Goal: Transaction & Acquisition: Purchase product/service

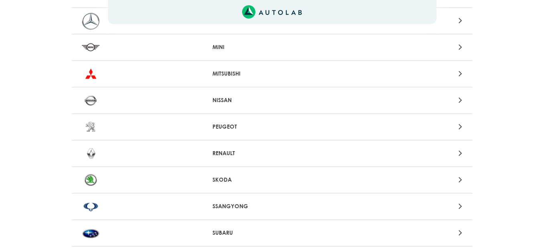
scroll to position [698, 0]
click at [228, 149] on p "RENAULT" at bounding box center [272, 153] width 119 height 8
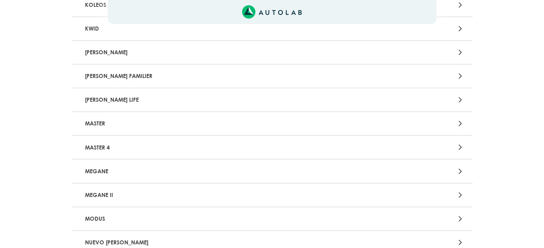
scroll to position [596, 0]
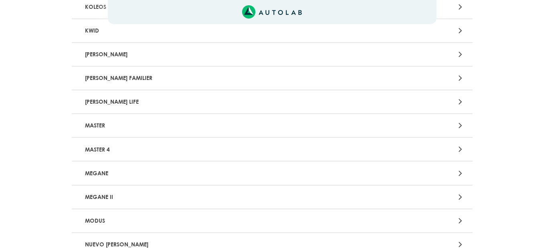
click at [172, 99] on p "[PERSON_NAME] LIFE" at bounding box center [207, 101] width 250 height 15
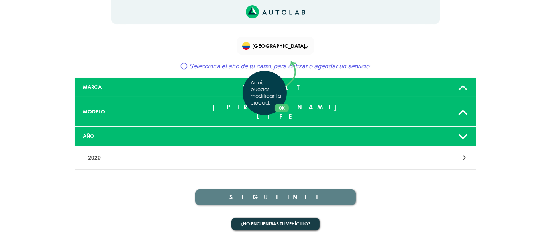
click at [201, 150] on div "Aquí, puedes modificar la ciudad. OK .aex,.bex{fill:none!important;stroke:#50c4…" at bounding box center [275, 124] width 551 height 248
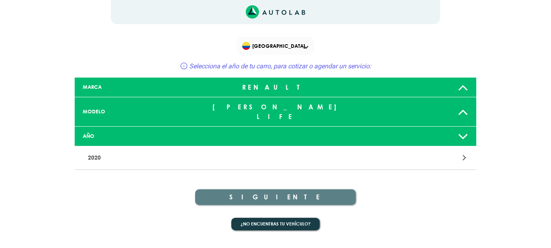
click at [465, 152] on icon at bounding box center [464, 157] width 4 height 10
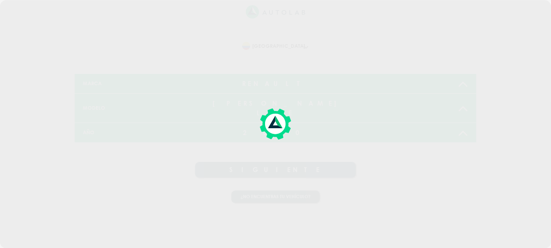
click at [465, 150] on div at bounding box center [275, 124] width 551 height 248
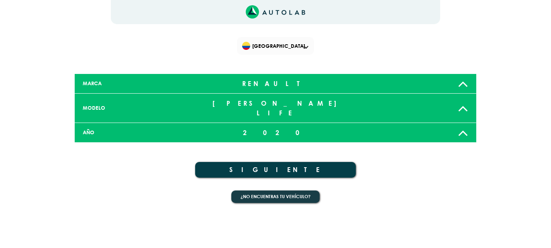
click at [302, 162] on button "SIGUIENTE" at bounding box center [275, 170] width 160 height 16
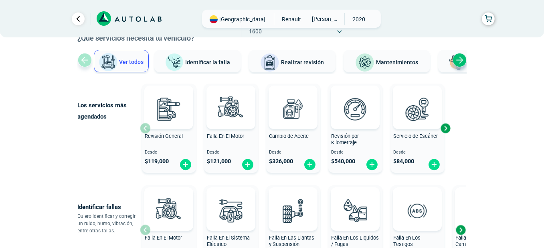
scroll to position [52, 0]
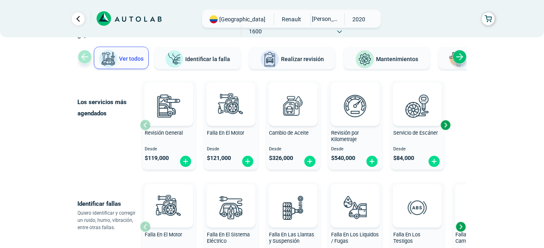
click at [446, 126] on div "Next slide" at bounding box center [446, 125] width 12 height 12
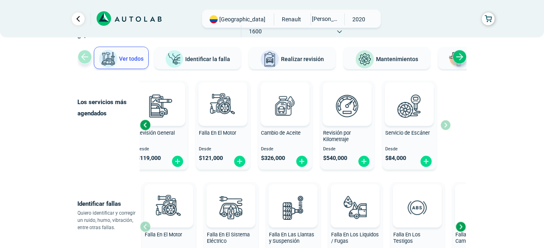
click at [446, 126] on div "Revisión General Desde $ 119,000 Falla En El Motor Desde $ 121,000 Cambio de Ac…" at bounding box center [295, 124] width 311 height 95
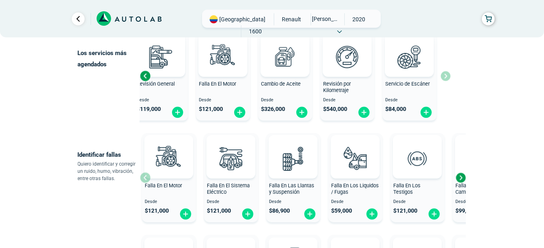
scroll to position [105, 0]
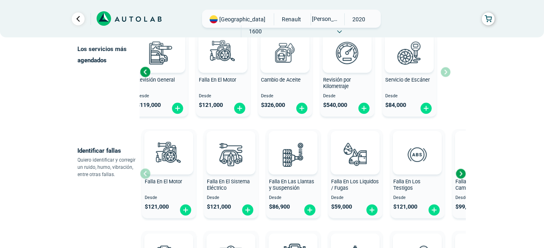
click at [462, 175] on div "Next slide" at bounding box center [461, 173] width 12 height 12
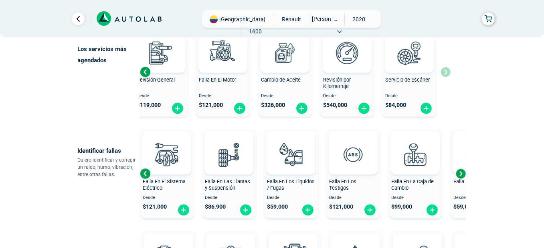
click at [462, 175] on div "Next slide" at bounding box center [461, 173] width 12 height 12
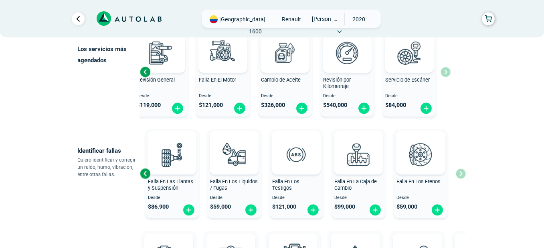
click at [462, 175] on div "Falla En El Motor Desde $ 121,000 Falla En El Sistema Eléctrico Desde $ 121,000…" at bounding box center [303, 173] width 326 height 95
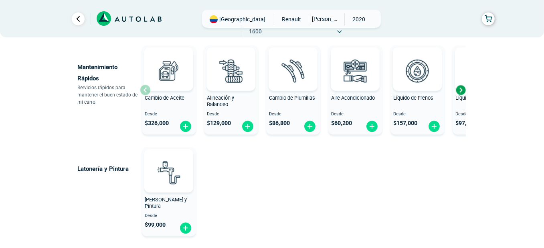
scroll to position [494, 0]
click at [353, 77] on img at bounding box center [355, 70] width 35 height 35
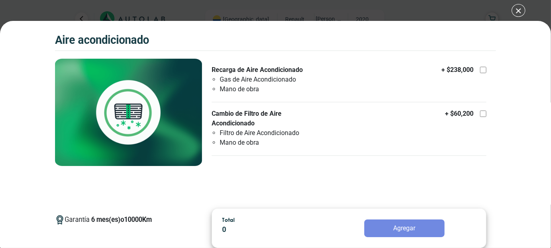
click at [339, 123] on label "Cambio de Filtro de Aire Acondicionado Filtro de Aire Acondicionado Mano de obr…" at bounding box center [348, 128] width 274 height 39
click at [479, 117] on input "Cambio de Filtro de Aire Acondicionado Filtro de Aire Acondicionado Mano de obr…" at bounding box center [482, 113] width 6 height 6
checkbox input "true"
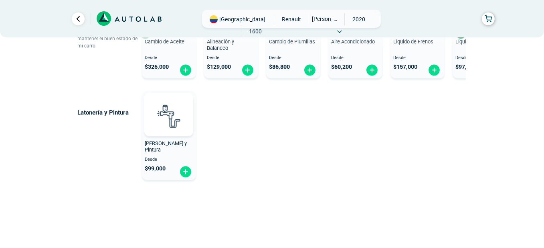
scroll to position [554, 0]
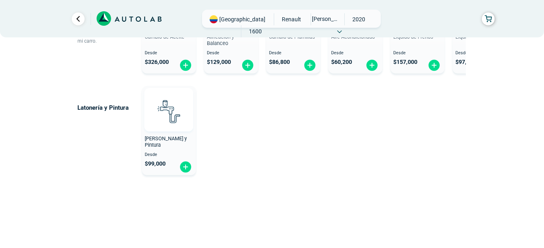
click at [176, 118] on img at bounding box center [168, 110] width 35 height 35
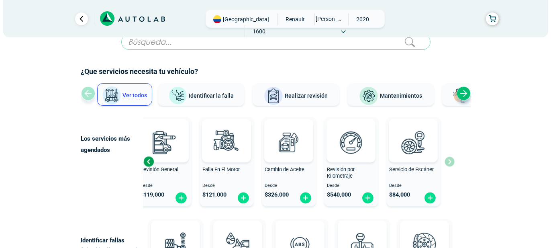
scroll to position [16, 0]
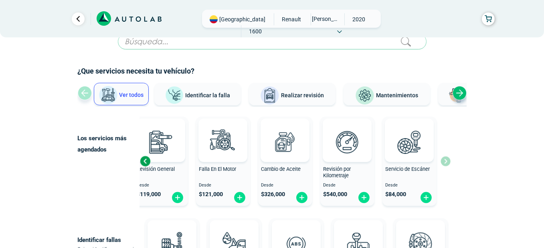
click at [387, 93] on span "Mantenimientos" at bounding box center [397, 95] width 42 height 6
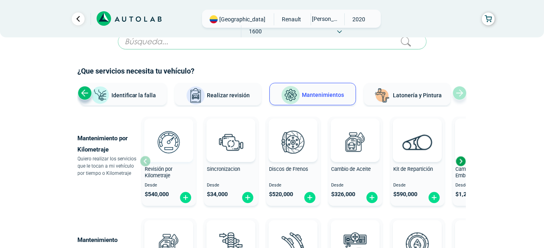
click at [165, 152] on img at bounding box center [168, 141] width 35 height 35
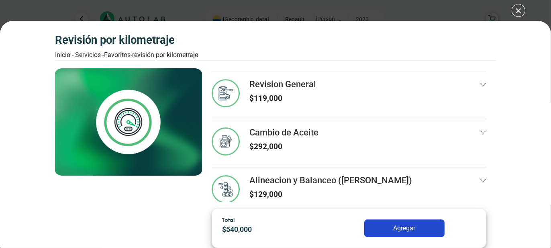
scroll to position [50, 0]
click at [388, 97] on div "Revision General $ 119,000" at bounding box center [348, 98] width 274 height 39
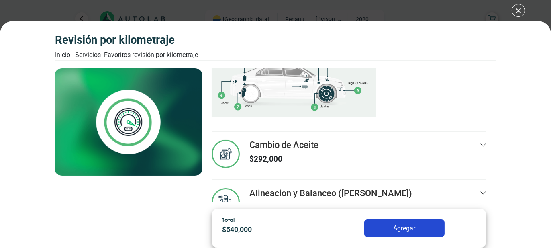
scroll to position [237, 0]
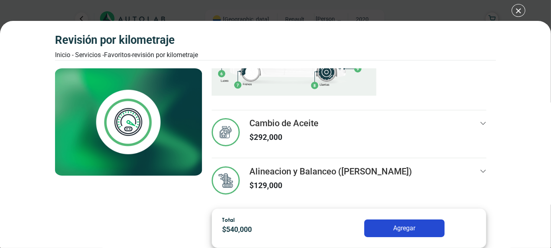
click at [284, 125] on h3 "Cambio de Aceite" at bounding box center [283, 123] width 69 height 10
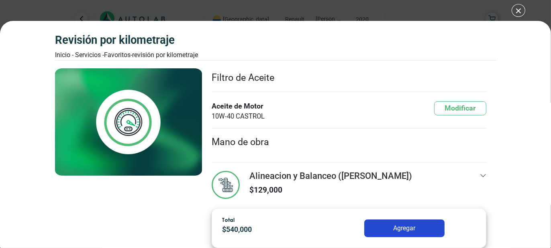
scroll to position [357, 0]
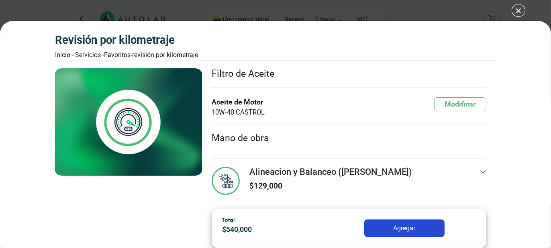
click at [349, 180] on p "$ 129,000" at bounding box center [330, 186] width 163 height 12
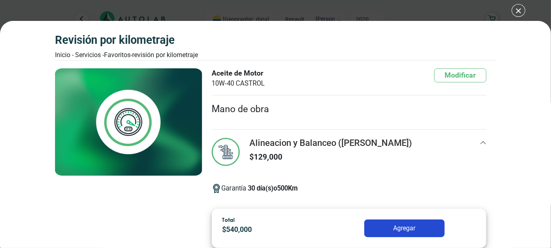
click at [364, 160] on div "Alineacion y Balanceo ([PERSON_NAME]) $ 129,000" at bounding box center [330, 154] width 163 height 32
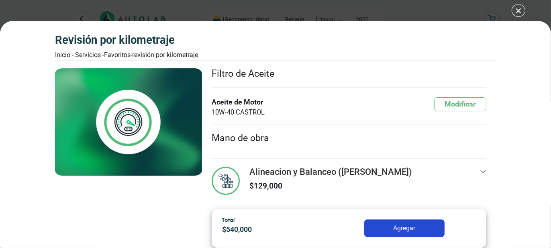
click at [364, 160] on div "Alineacion y Balanceo ([PERSON_NAME]) $ 129,000" at bounding box center [348, 182] width 274 height 48
click at [356, 172] on h3 "Alineacion y Balanceo ([PERSON_NAME])" at bounding box center [330, 172] width 163 height 10
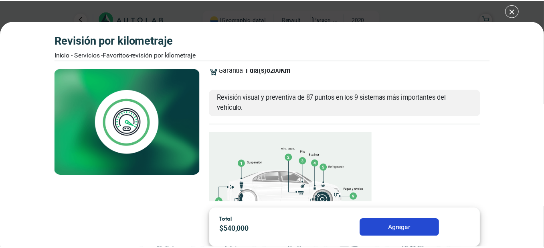
scroll to position [0, 0]
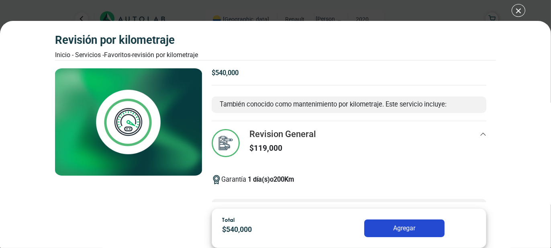
click at [514, 12] on div "Revisión por Kilometraje Inicio - Servicios - Favoritos - Revisión por Kilometr…" at bounding box center [275, 124] width 551 height 248
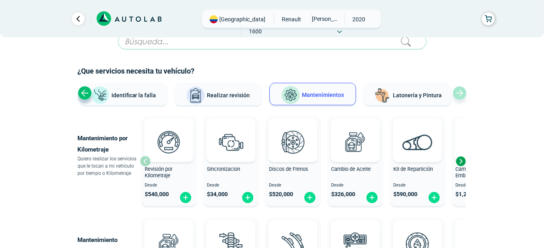
click at [151, 99] on button "Identificar la falla" at bounding box center [123, 94] width 87 height 22
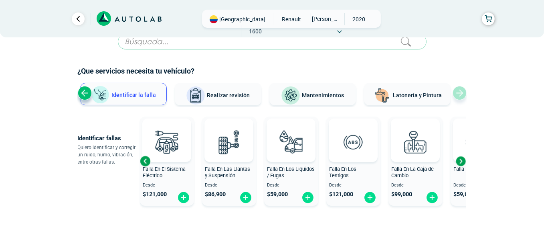
click at [87, 93] on div "Previous slide" at bounding box center [85, 93] width 14 height 14
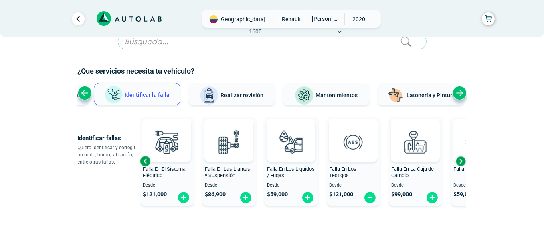
click at [87, 93] on div "Previous slide" at bounding box center [85, 93] width 14 height 14
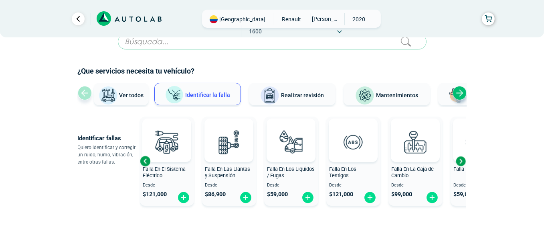
click at [87, 93] on div "Ver todos Identificar la falla Realizar revisión Mantenimientos Latonería y Pin…" at bounding box center [272, 95] width 389 height 24
click at [122, 92] on span "Ver todos" at bounding box center [132, 95] width 24 height 6
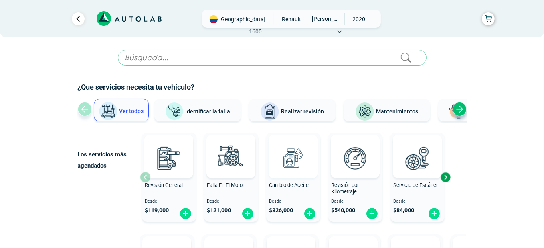
click at [292, 164] on img at bounding box center [293, 157] width 35 height 35
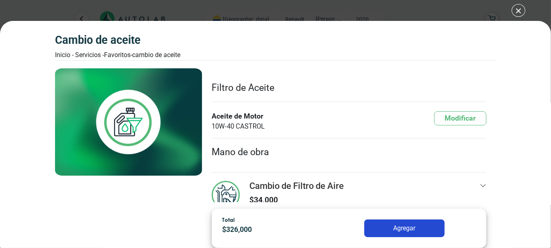
scroll to position [98, 0]
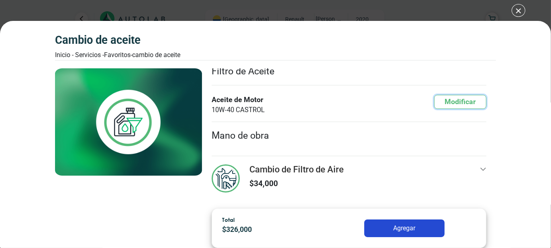
click at [442, 99] on button "Modificar" at bounding box center [460, 102] width 52 height 14
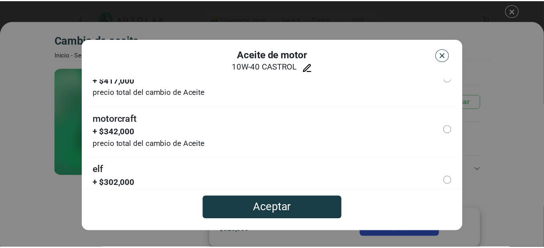
scroll to position [0, 0]
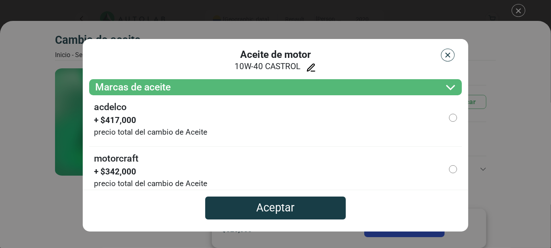
click at [450, 59] on button "button" at bounding box center [448, 55] width 14 height 13
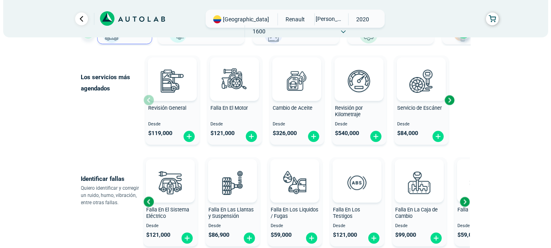
scroll to position [76, 0]
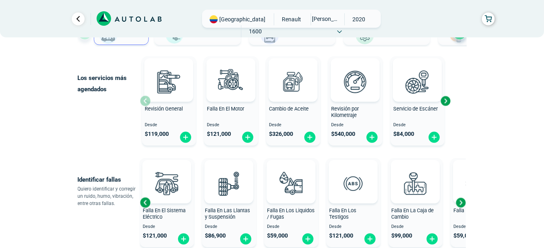
click at [173, 110] on span "Revisión General" at bounding box center [164, 109] width 38 height 6
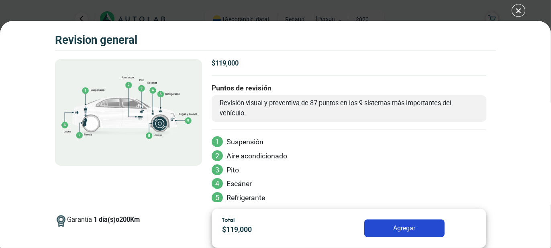
click at [518, 8] on div "Volkswagen Crossfox 2018 REVISION GENERAL $ 119,000 1 200" at bounding box center [275, 124] width 551 height 248
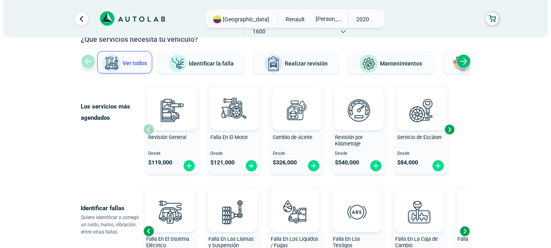
scroll to position [46, 0]
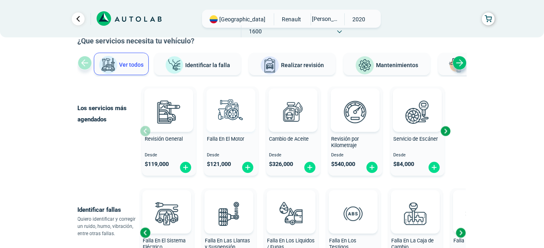
click at [234, 126] on img at bounding box center [230, 111] width 35 height 35
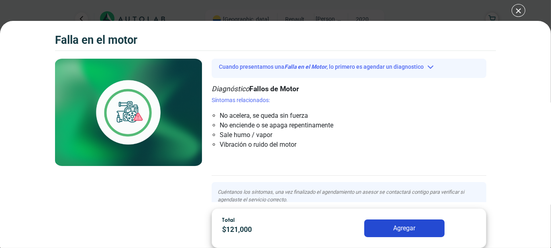
click at [518, 10] on div "Falla en el Motor Falla en el Motor Falla en el Motor" at bounding box center [275, 124] width 551 height 248
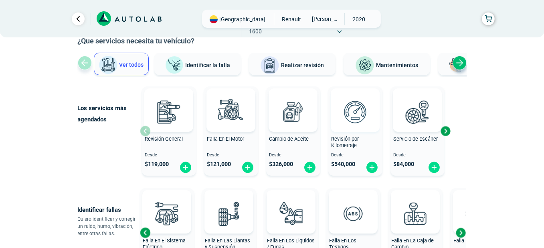
click at [351, 113] on img at bounding box center [355, 111] width 35 height 35
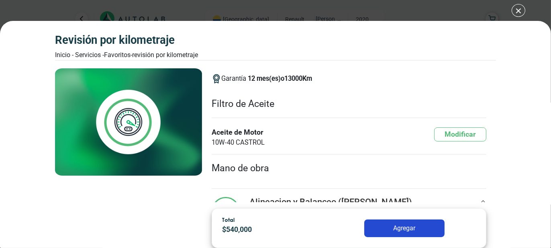
scroll to position [329, 0]
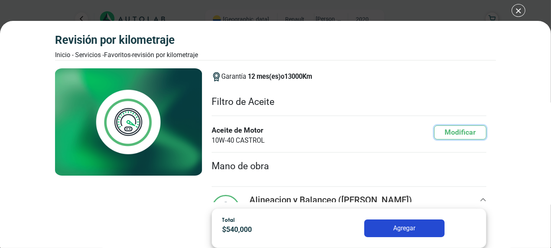
click at [436, 126] on button "Modificar" at bounding box center [460, 132] width 52 height 14
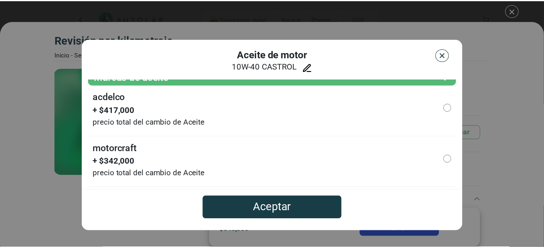
scroll to position [0, 0]
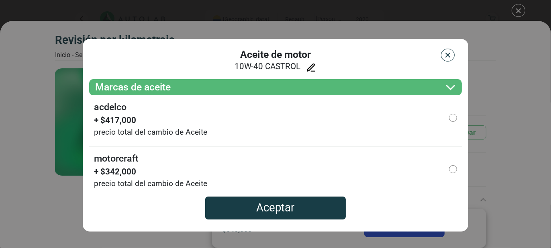
click at [310, 68] on icon at bounding box center [311, 68] width 10 height 10
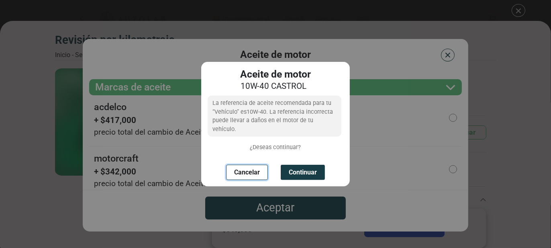
click at [256, 167] on button "Cancelar" at bounding box center [247, 172] width 42 height 15
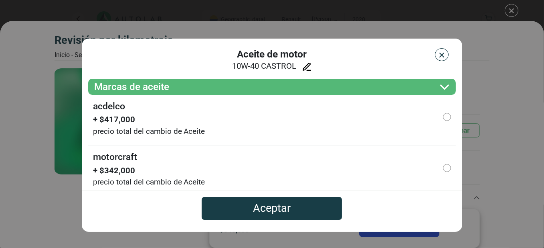
click at [189, 118] on span "+ $ 417,000" at bounding box center [149, 119] width 112 height 12
click at [443, 117] on input "ACDELCO" at bounding box center [447, 117] width 8 height 8
radio input "true"
click at [114, 110] on label "ACDELCO" at bounding box center [109, 107] width 32 height 14
click at [443, 113] on input "ACDELCO" at bounding box center [447, 117] width 8 height 8
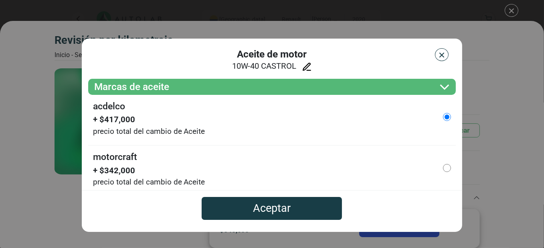
drag, startPoint x: 114, startPoint y: 110, endPoint x: 262, endPoint y: 116, distance: 147.4
click at [262, 116] on li "ACDELCO + $ 417,000 precio total del cambio de Aceite" at bounding box center [272, 120] width 368 height 51
click at [268, 214] on button "Aceptar" at bounding box center [272, 208] width 140 height 23
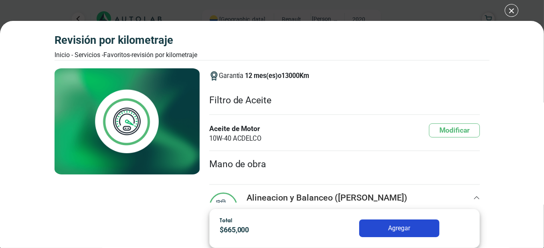
click at [241, 130] on font "Aceite de Motor" at bounding box center [235, 128] width 53 height 10
click at [429, 123] on div "Modificar" at bounding box center [454, 133] width 51 height 20
click at [431, 128] on button "Modificar" at bounding box center [454, 130] width 51 height 14
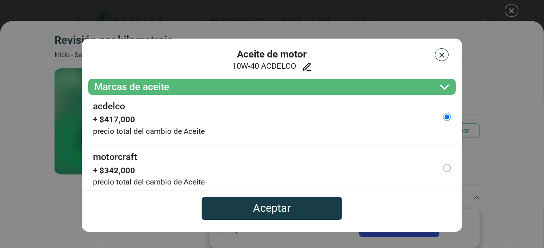
scroll to position [329, 0]
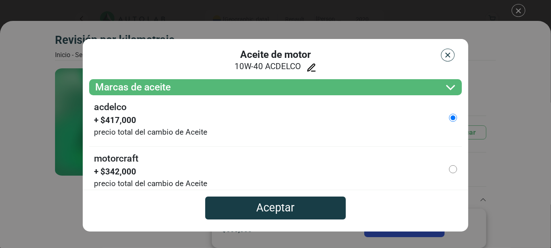
click at [312, 69] on icon at bounding box center [311, 68] width 10 height 10
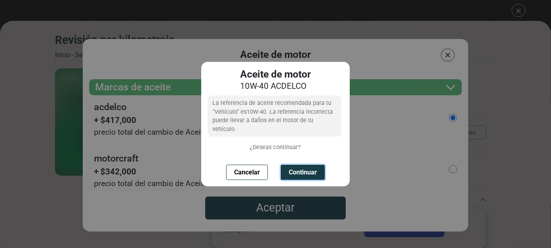
click at [297, 167] on button "Continuar" at bounding box center [302, 172] width 44 height 15
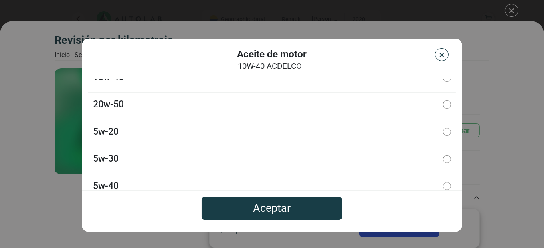
scroll to position [0, 0]
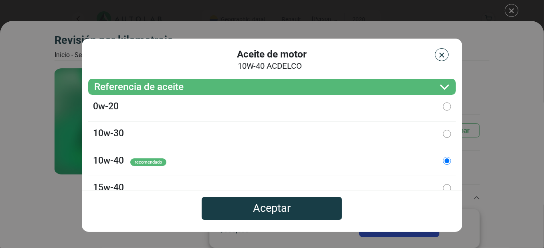
click at [300, 216] on button "Aceptar" at bounding box center [272, 208] width 140 height 23
